Goal: Find contact information: Find contact information

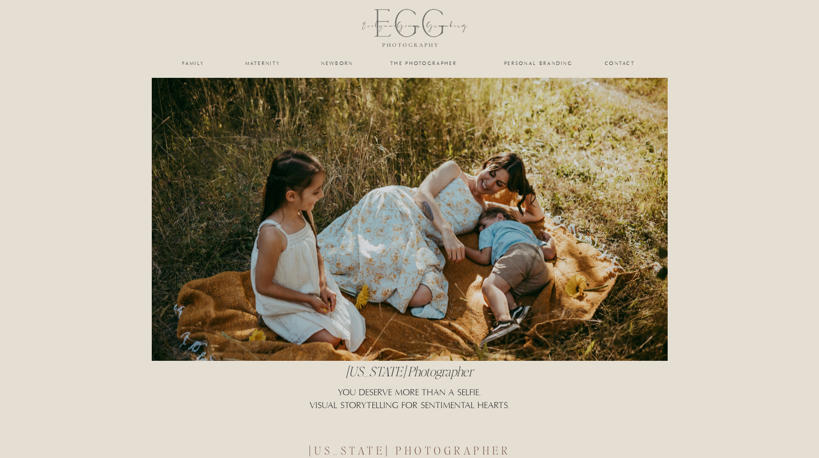
click at [614, 64] on nav "Contact" at bounding box center [620, 63] width 31 height 5
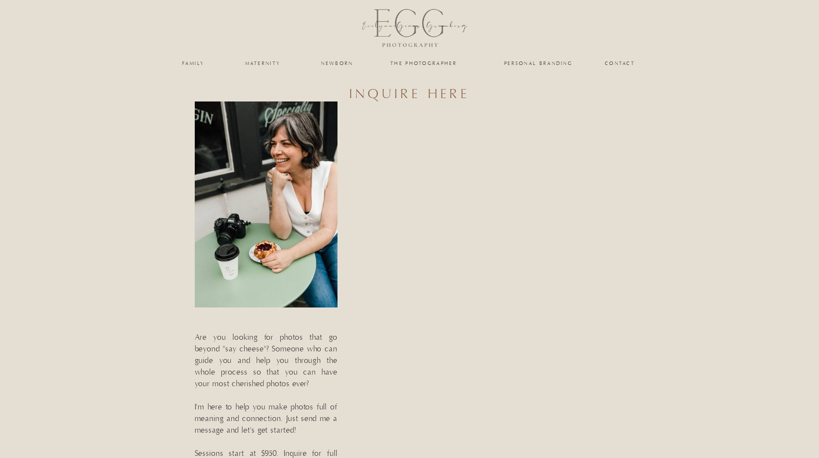
click at [395, 37] on div at bounding box center [409, 29] width 145 height 58
